Goal: Navigation & Orientation: Find specific page/section

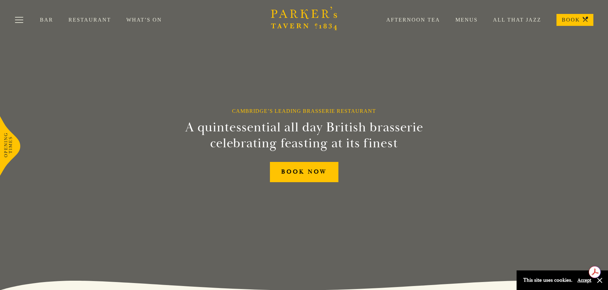
click at [466, 21] on link "Menus" at bounding box center [459, 20] width 38 height 7
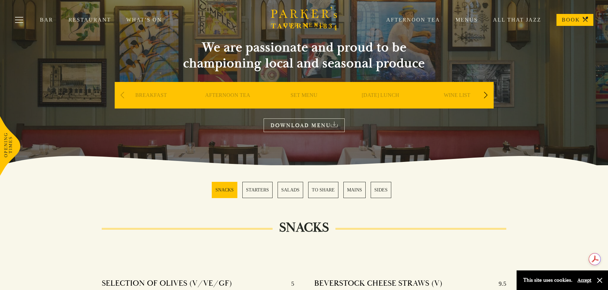
scroll to position [33, 0]
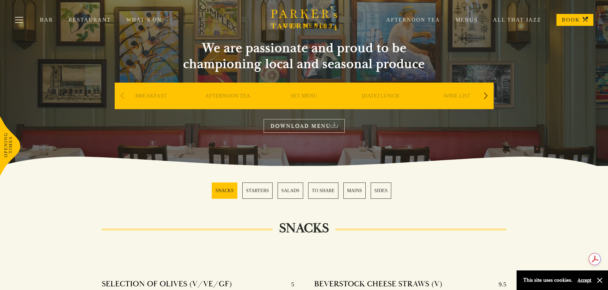
click at [402, 16] on div "Afternoon Tea Menus All That Jazz BOOK" at bounding box center [482, 20] width 222 height 12
click at [404, 20] on link "Afternoon Tea" at bounding box center [405, 20] width 69 height 7
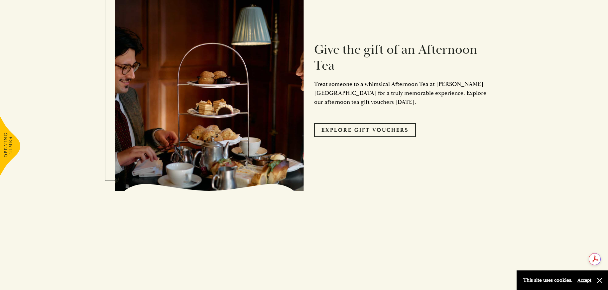
scroll to position [1229, 0]
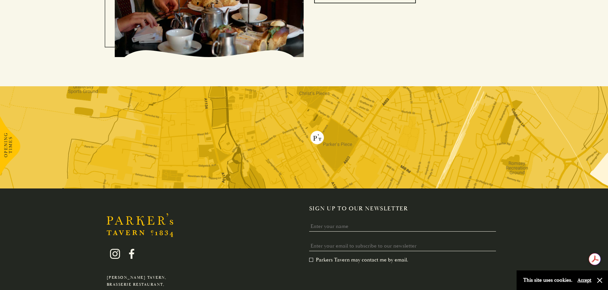
click at [32, 242] on div "Parker's Tavern, Brasserie Restaurant, Regent Street, Cambridge, CB2 1AD hello@…" at bounding box center [304, 268] width 608 height 158
